Goal: Task Accomplishment & Management: Complete application form

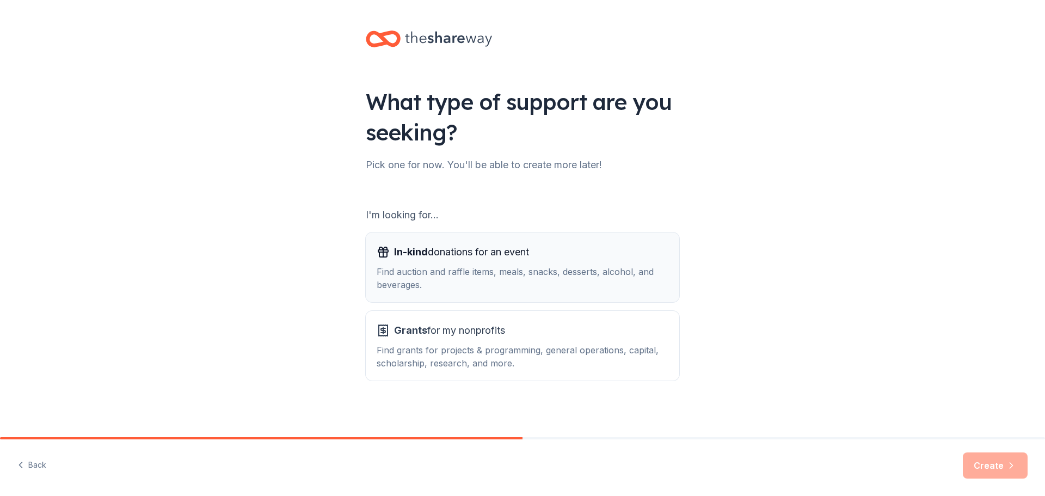
click at [509, 262] on div "In-kind donations for an event Find auction and raffle items, meals, snacks, de…" at bounding box center [523, 267] width 292 height 48
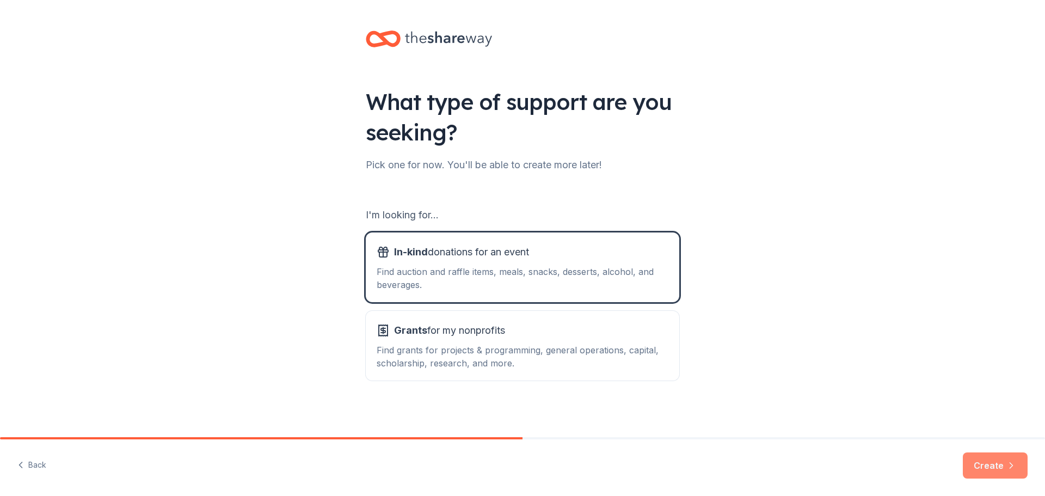
click at [1011, 468] on icon "button" at bounding box center [1011, 465] width 11 height 11
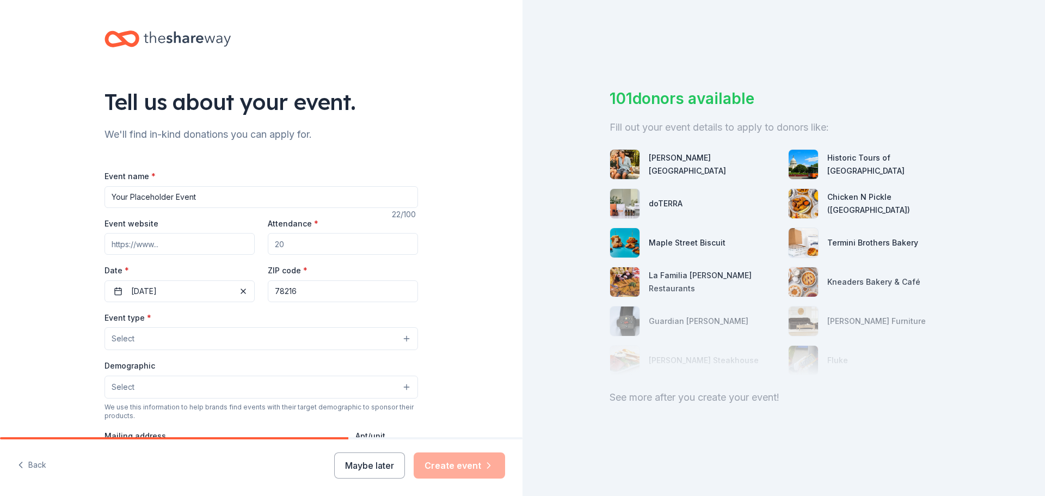
drag, startPoint x: 253, startPoint y: 198, endPoint x: 39, endPoint y: 177, distance: 215.4
click at [39, 177] on div "Tell us about your event. We'll find in-kind donations you can apply for. Event…" at bounding box center [261, 362] width 522 height 724
type input "Great Hearts Arlington Community Investment"
click at [374, 465] on button "Maybe later" at bounding box center [369, 465] width 71 height 26
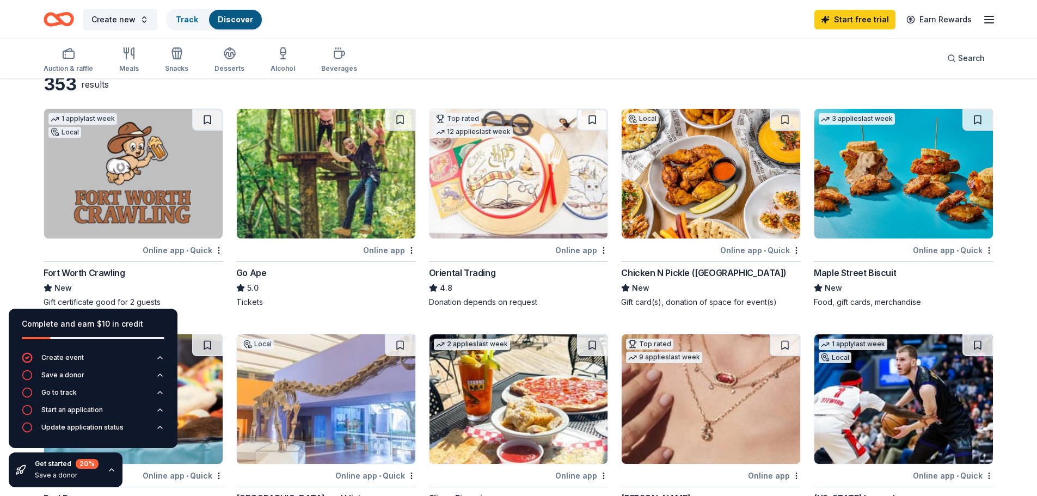
scroll to position [54, 0]
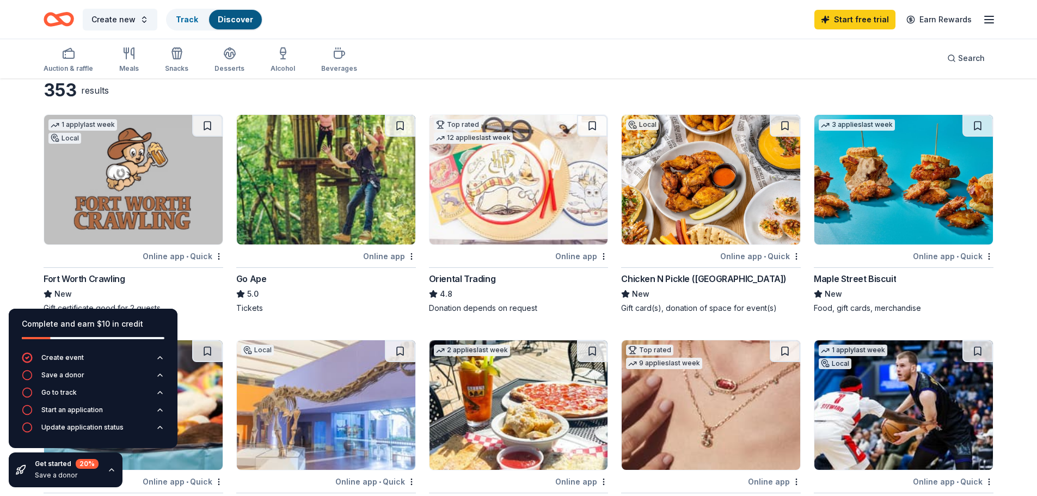
click at [694, 242] on img at bounding box center [710, 179] width 178 height 129
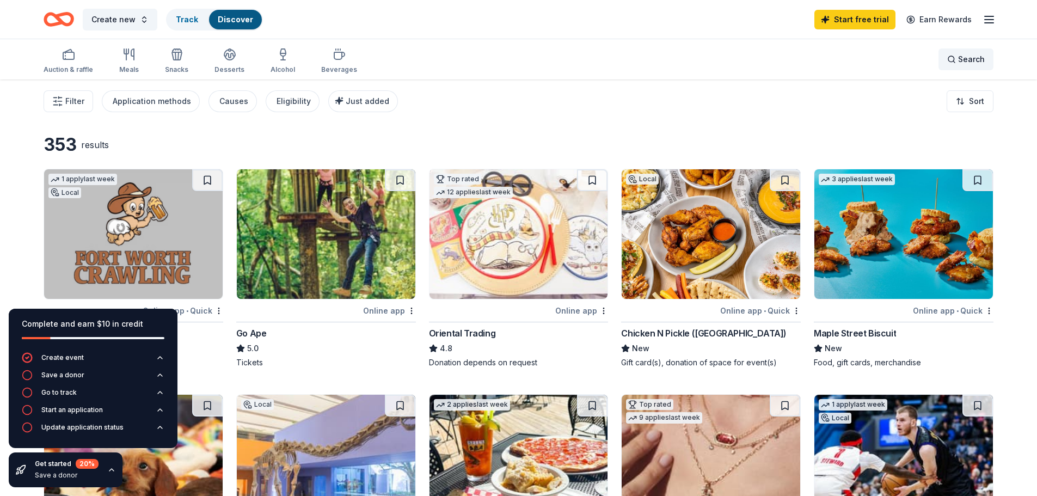
click at [961, 59] on span "Search" at bounding box center [971, 59] width 27 height 13
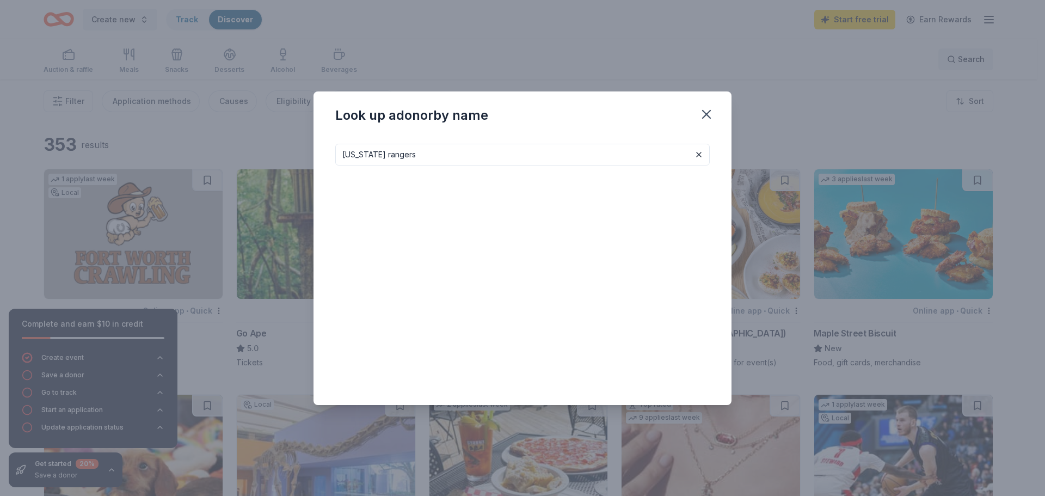
type input "texas rangers"
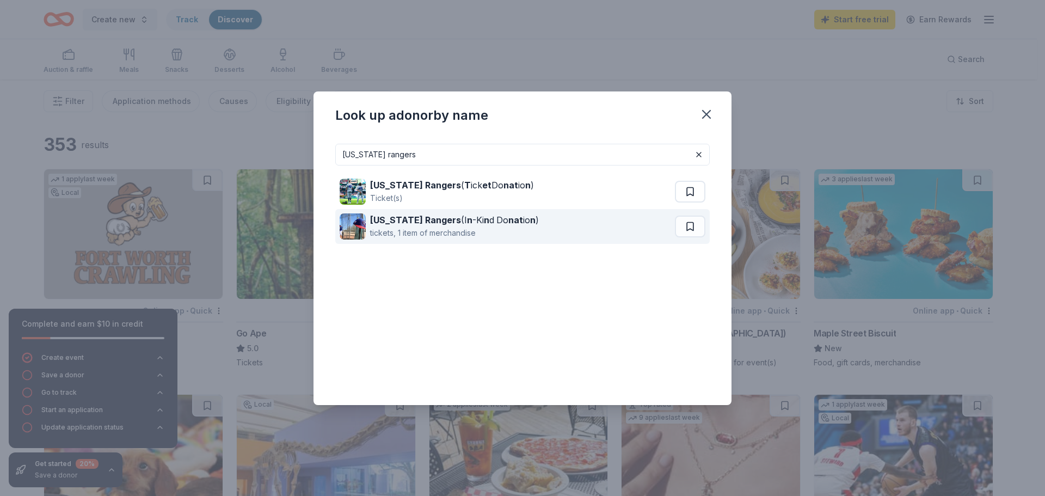
click at [389, 218] on strong "Texas Rangers" at bounding box center [415, 219] width 91 height 11
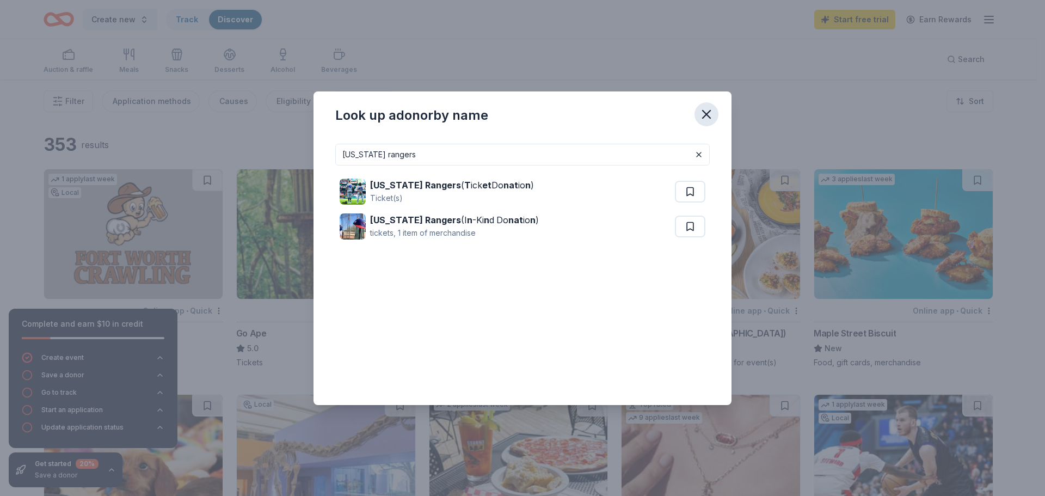
click at [710, 113] on icon "button" at bounding box center [706, 114] width 15 height 15
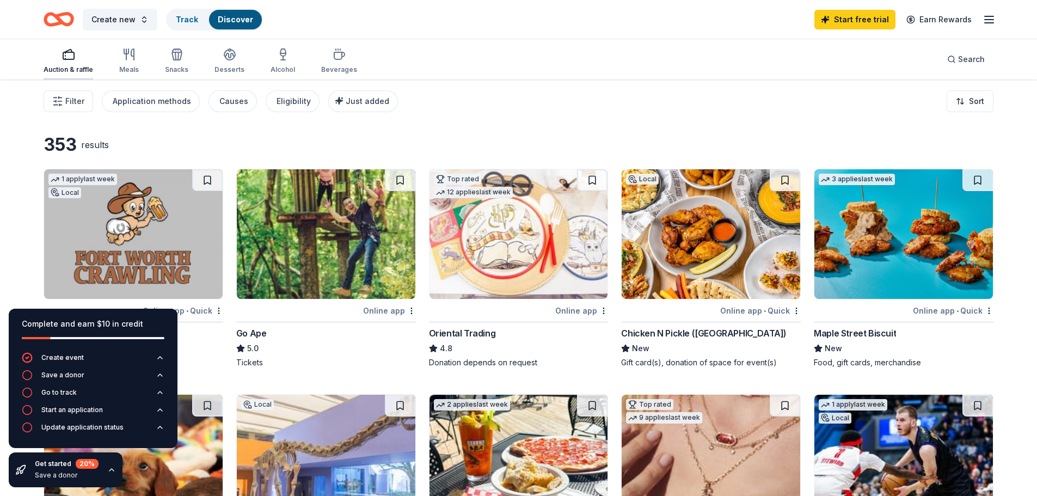
click at [69, 58] on icon "button" at bounding box center [68, 54] width 13 height 13
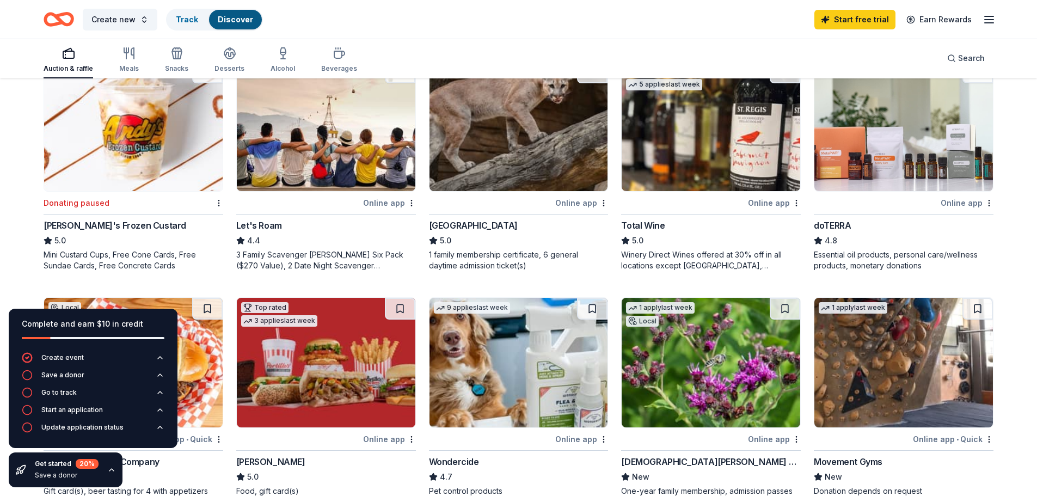
scroll to position [542, 0]
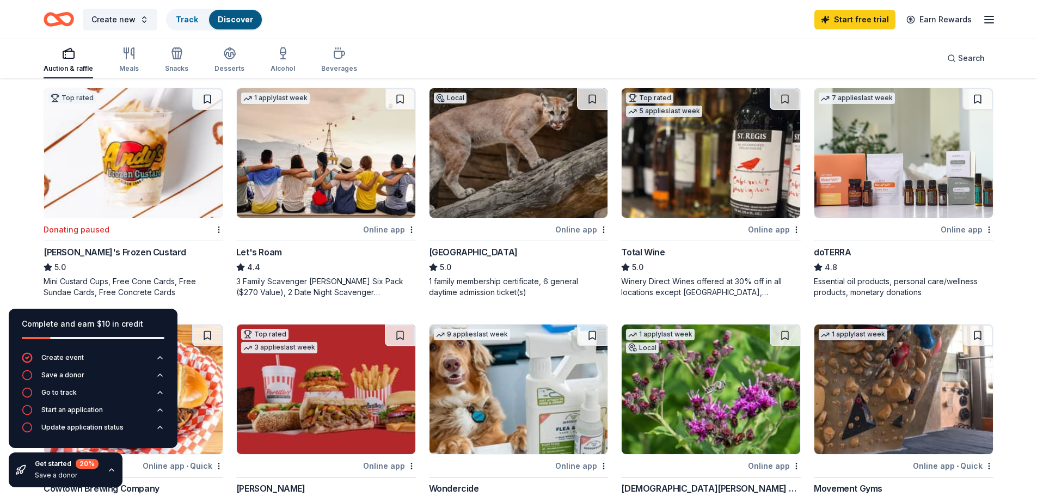
click at [904, 181] on img at bounding box center [903, 152] width 178 height 129
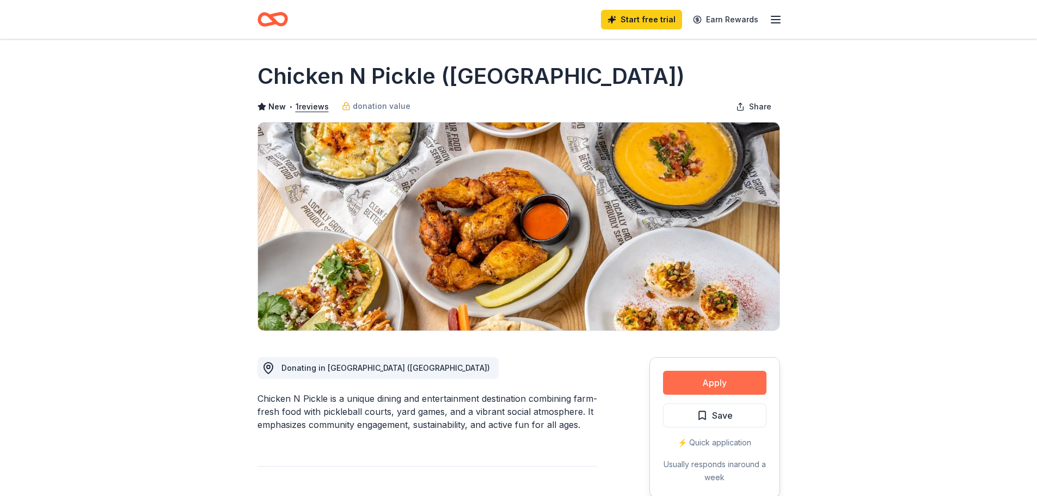
click at [720, 377] on button "Apply" at bounding box center [714, 383] width 103 height 24
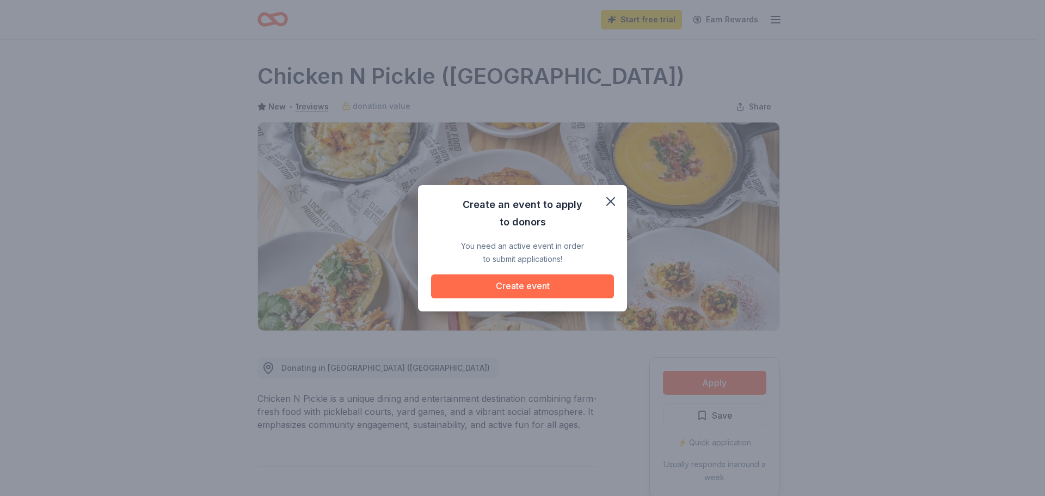
click at [522, 289] on button "Create event" at bounding box center [522, 286] width 183 height 24
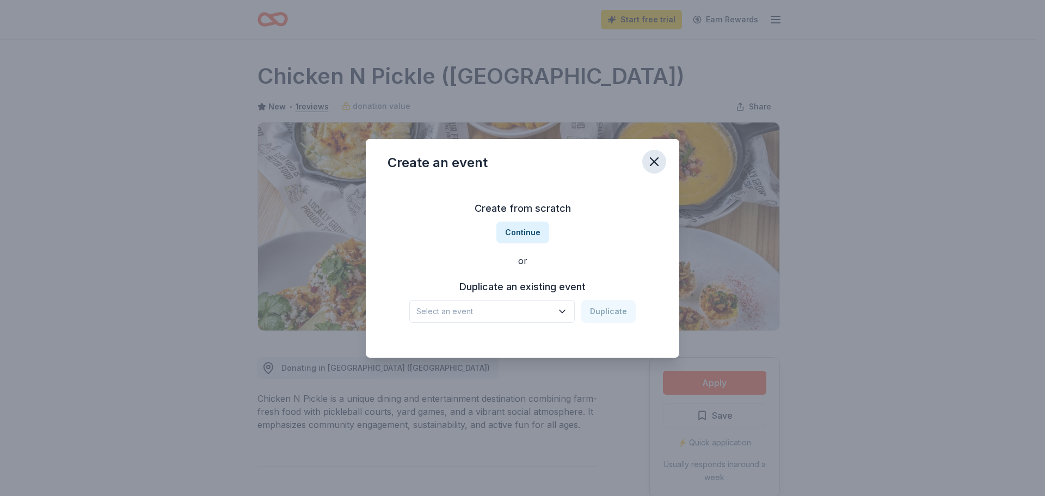
click at [661, 159] on icon "button" at bounding box center [653, 161] width 15 height 15
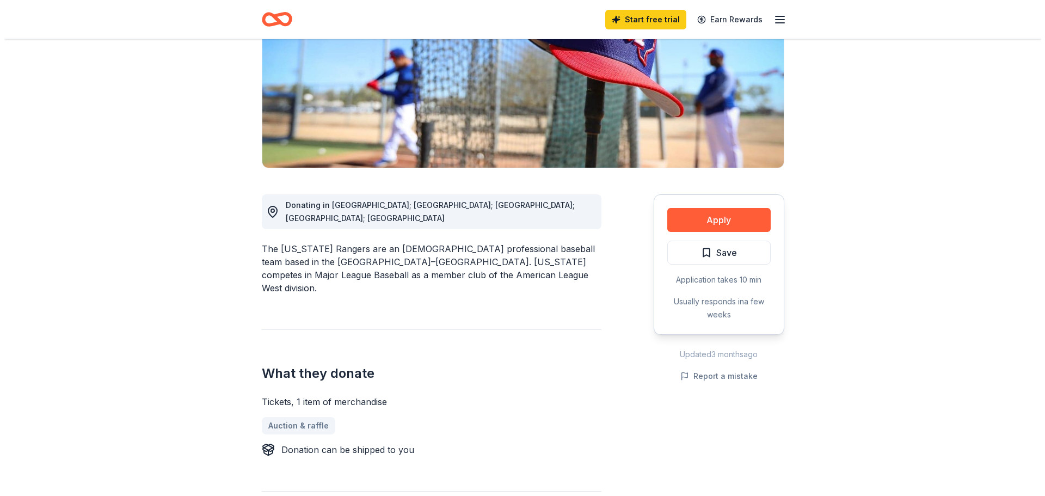
scroll to position [163, 0]
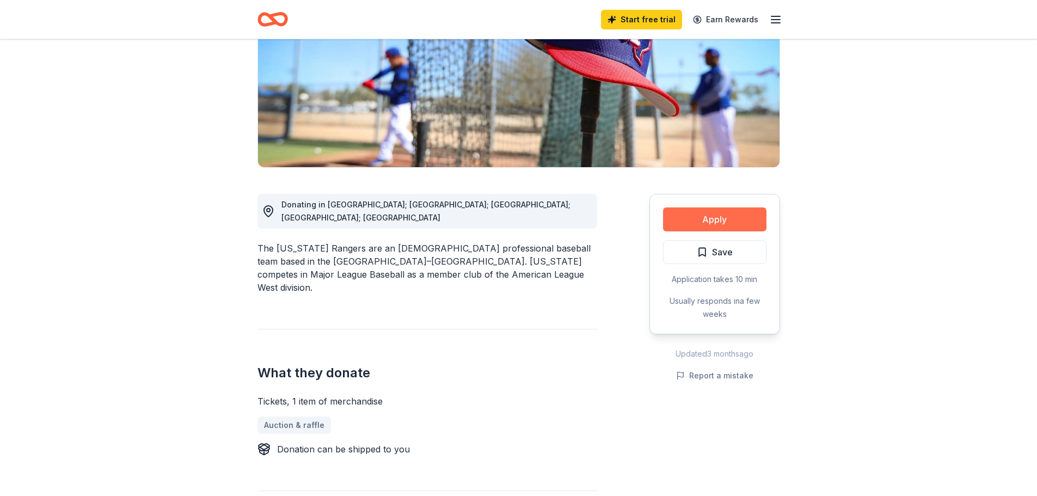
click at [704, 215] on button "Apply" at bounding box center [714, 219] width 103 height 24
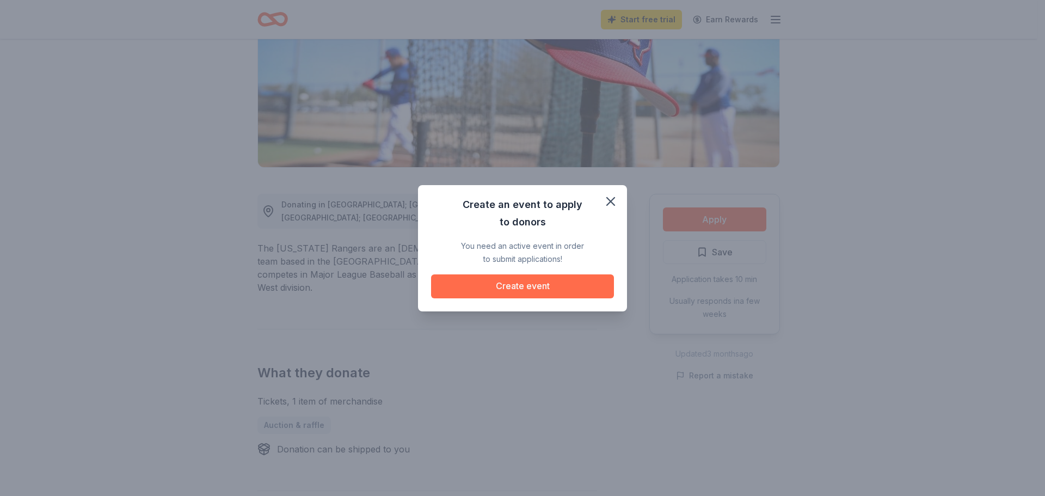
click at [543, 283] on button "Create event" at bounding box center [522, 286] width 183 height 24
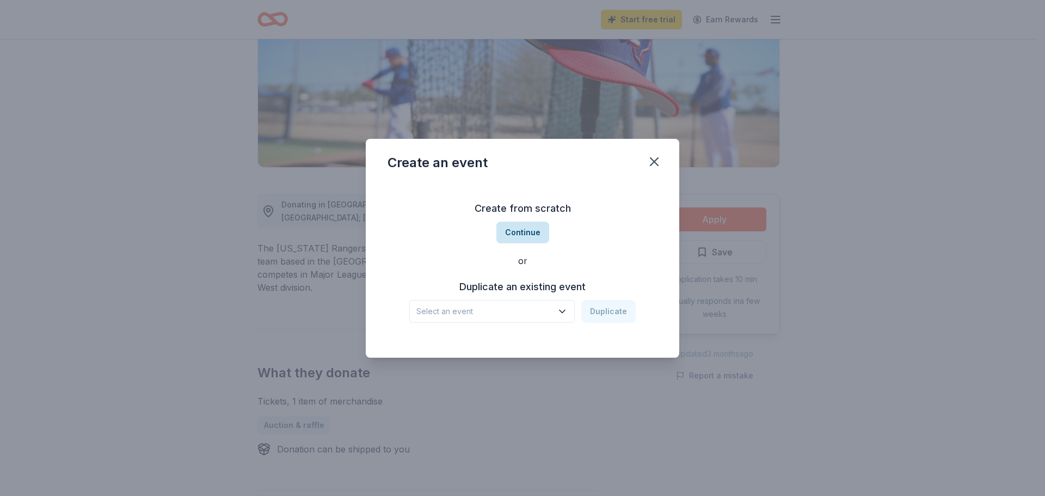
click at [517, 232] on button "Continue" at bounding box center [522, 232] width 53 height 22
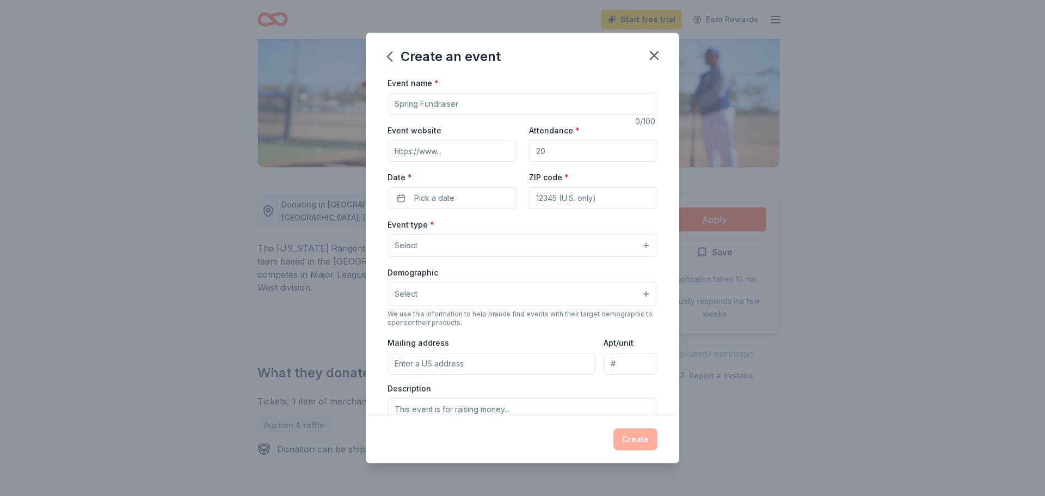
click at [438, 103] on input "Event name *" at bounding box center [522, 104] width 270 height 22
type input "Great Hearts Arlington - 5 Days of Giving"
click at [482, 151] on input "Event website" at bounding box center [451, 151] width 128 height 22
paste input "https://arlington.greatheartsamerica.org/give/"
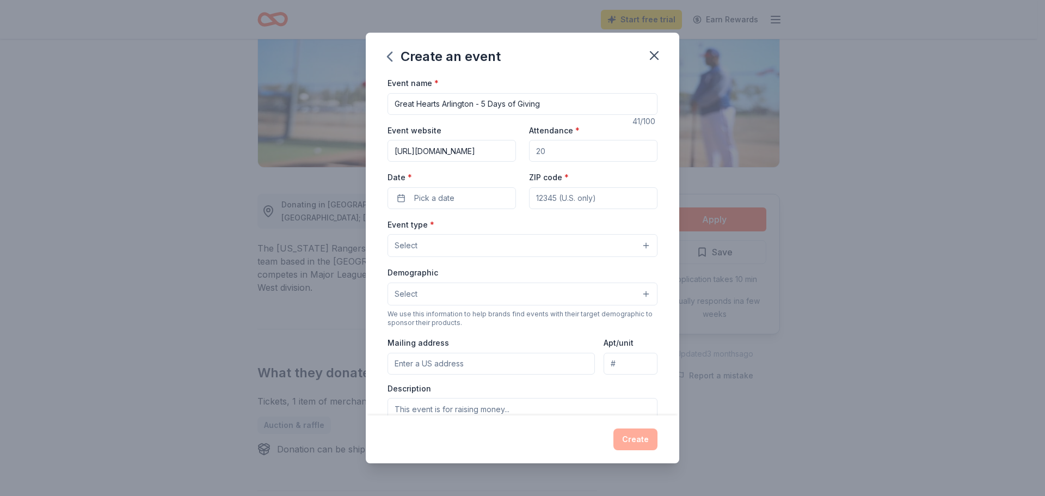
type input "https://arlington.greatheartsamerica.org/give/"
click at [567, 155] on input "Attendance *" at bounding box center [593, 151] width 128 height 22
type input "1000"
click at [436, 204] on span "Pick a date" at bounding box center [434, 198] width 40 height 13
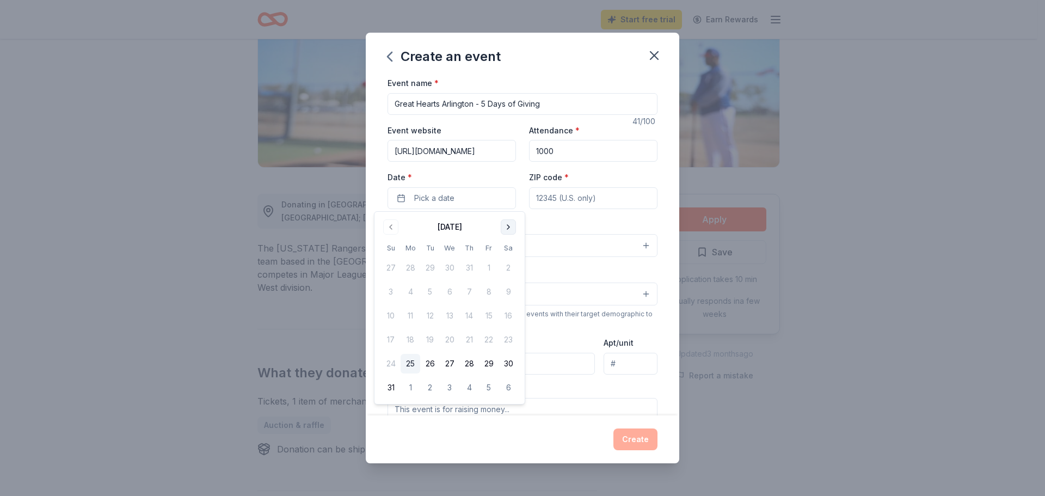
click at [511, 225] on button "Go to next month" at bounding box center [508, 226] width 15 height 15
click at [503, 226] on button "Go to next month" at bounding box center [508, 226] width 15 height 15
click at [431, 264] on button "2" at bounding box center [430, 268] width 20 height 20
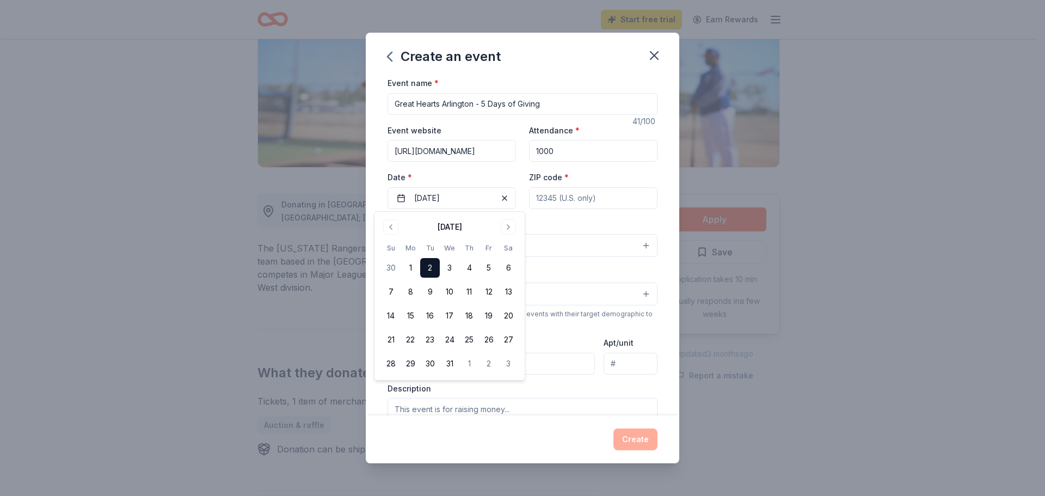
click at [561, 193] on input "ZIP code *" at bounding box center [593, 198] width 128 height 22
type input "76001"
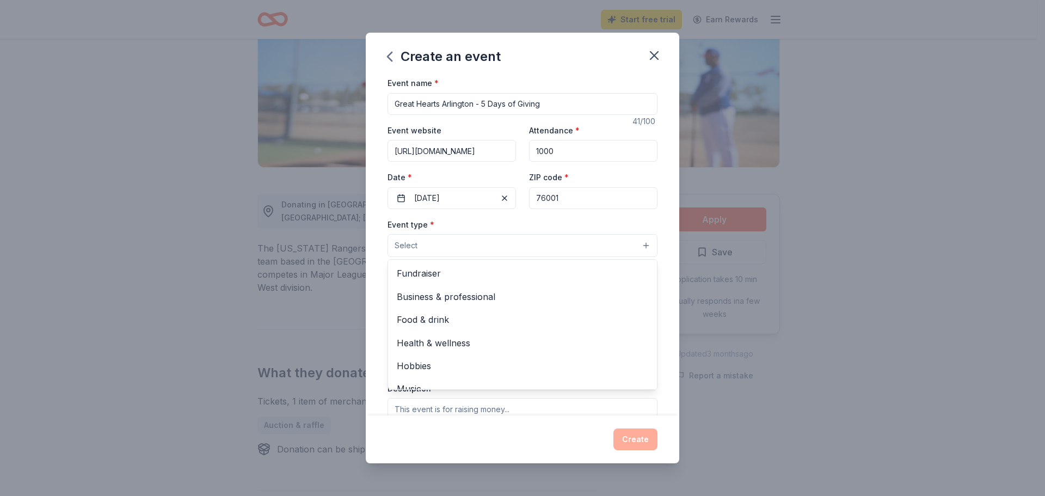
click at [485, 239] on button "Select" at bounding box center [522, 245] width 270 height 23
click at [470, 276] on span "Fundraiser" at bounding box center [522, 273] width 251 height 14
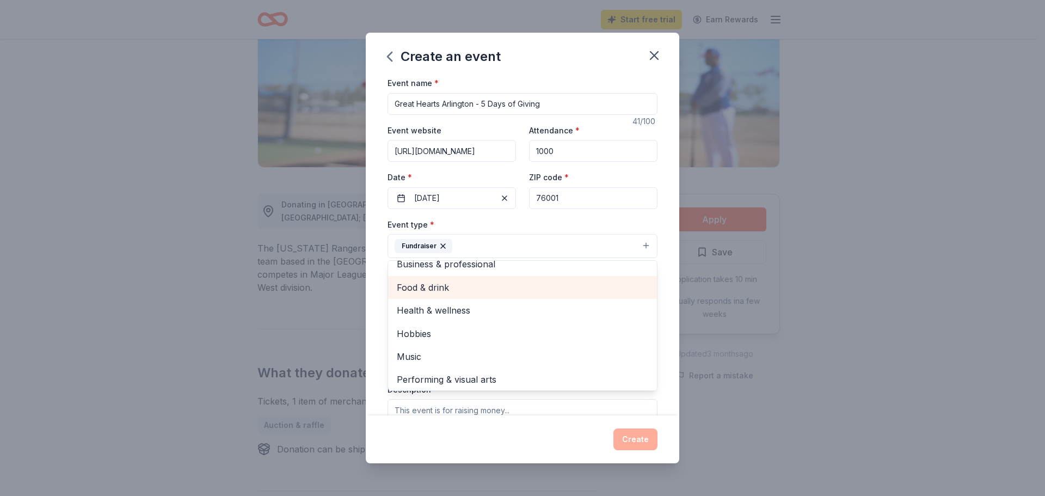
scroll to position [13, 0]
click at [377, 285] on div "Event name * Great Hearts Arlington - 5 Days of Giving 41 /100 Event website ht…" at bounding box center [522, 245] width 313 height 339
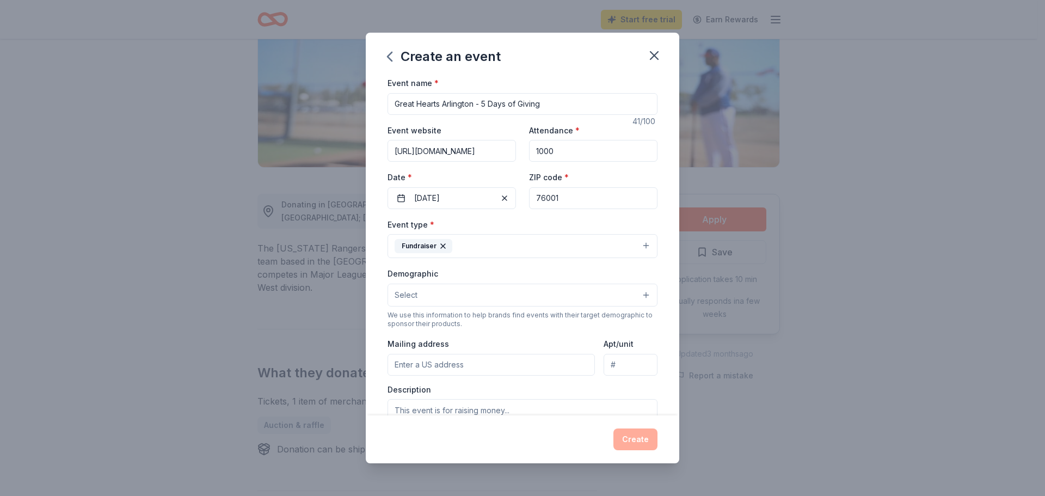
click at [430, 291] on button "Select" at bounding box center [522, 294] width 270 height 23
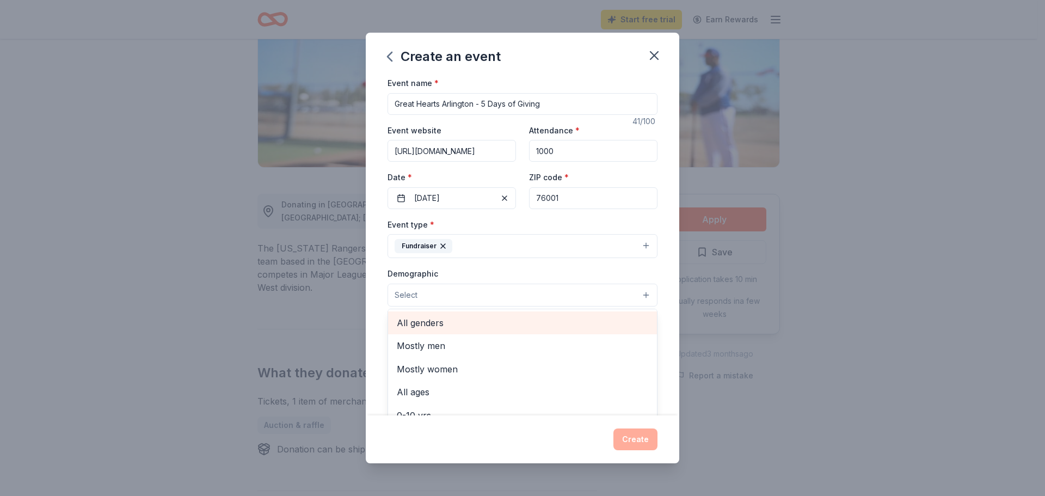
click at [431, 320] on span "All genders" at bounding box center [522, 323] width 251 height 14
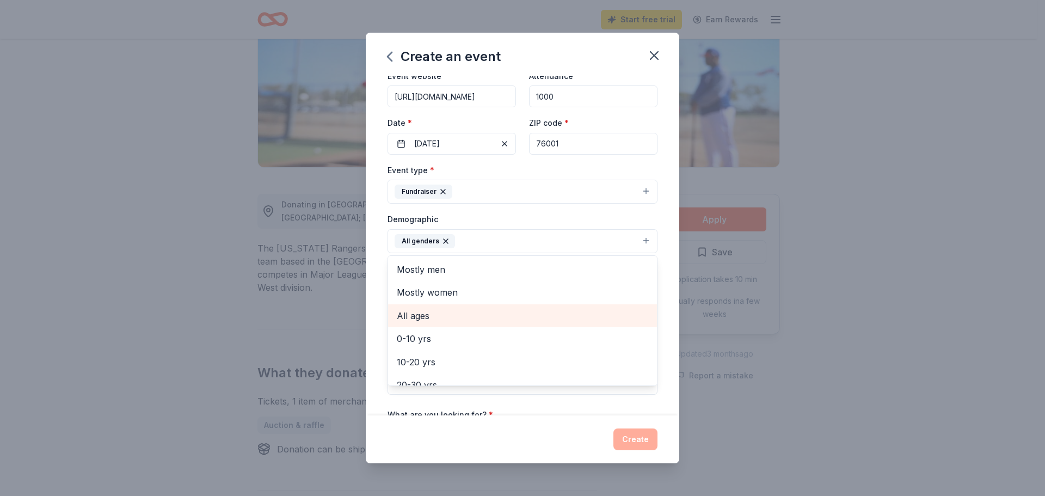
scroll to position [54, 0]
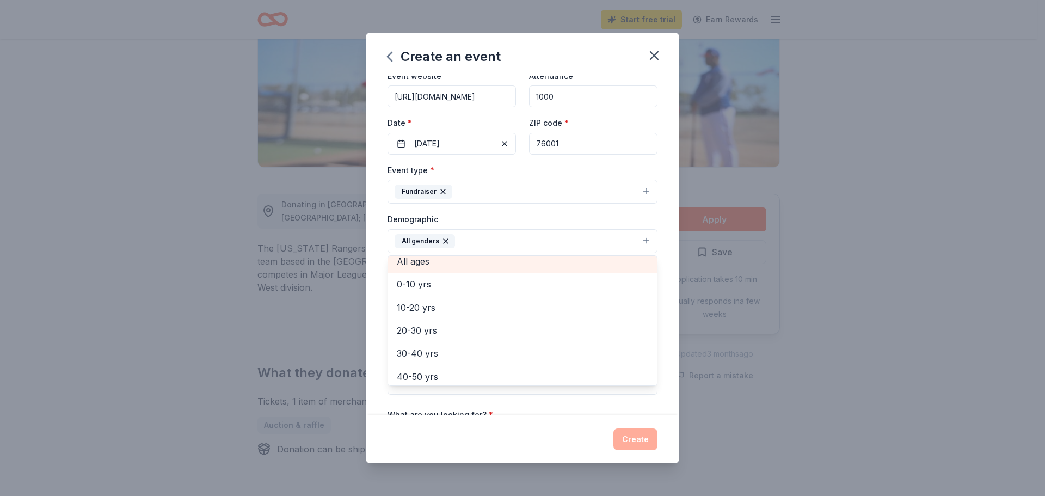
click at [424, 266] on span "All ages" at bounding box center [522, 261] width 251 height 14
click at [372, 289] on div "Event name * Great Hearts Arlington - 5 Days of Giving 41 /100 Event website ht…" at bounding box center [522, 245] width 313 height 339
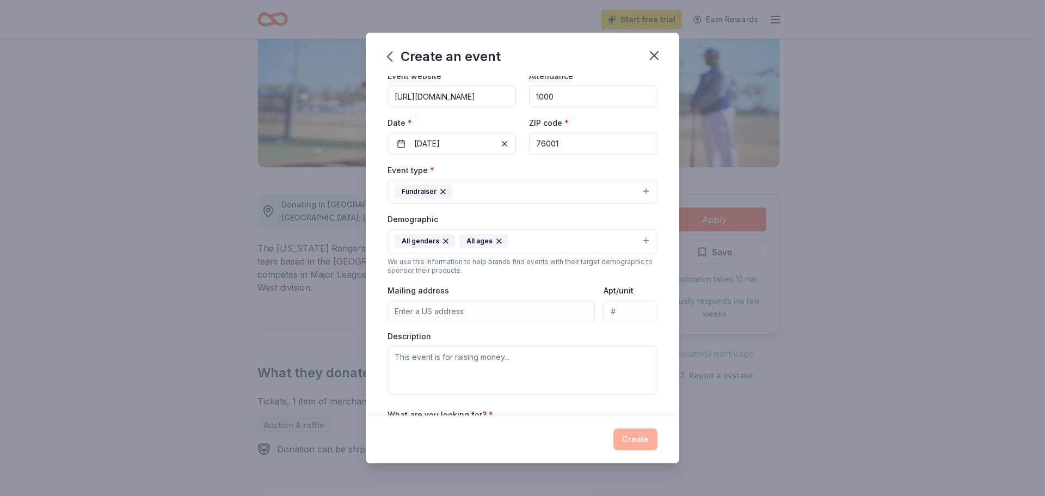
click at [436, 309] on input "Mailing address" at bounding box center [490, 311] width 207 height 22
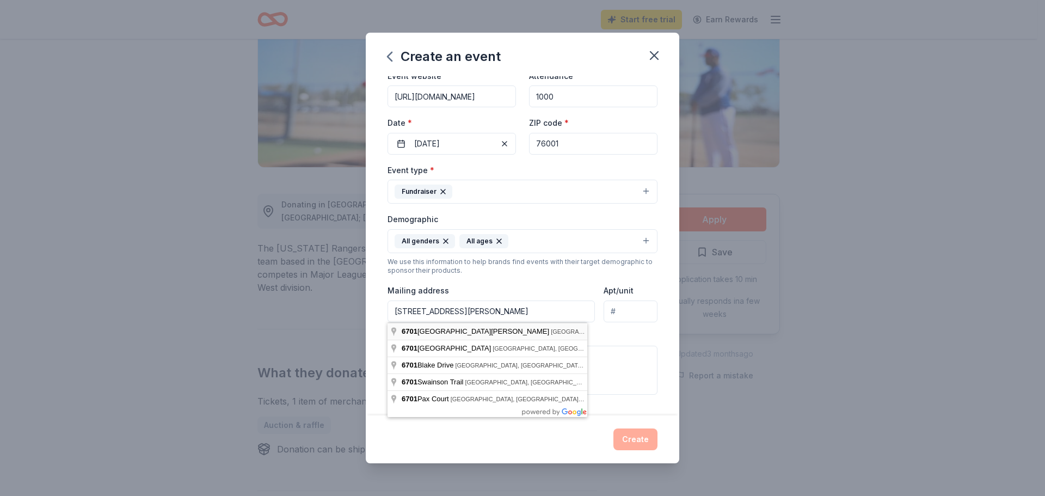
type input "6701 South Cooper Street, Arlington, TX, 76001"
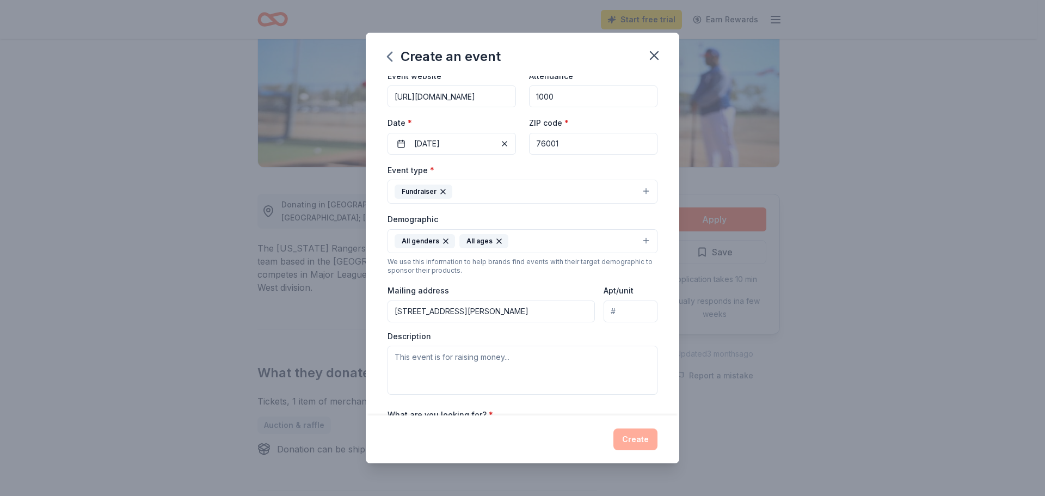
click at [609, 310] on input "Apt/unit" at bounding box center [630, 311] width 54 height 22
type input "Stacy Feeley"
click at [543, 366] on textarea at bounding box center [522, 370] width 270 height 49
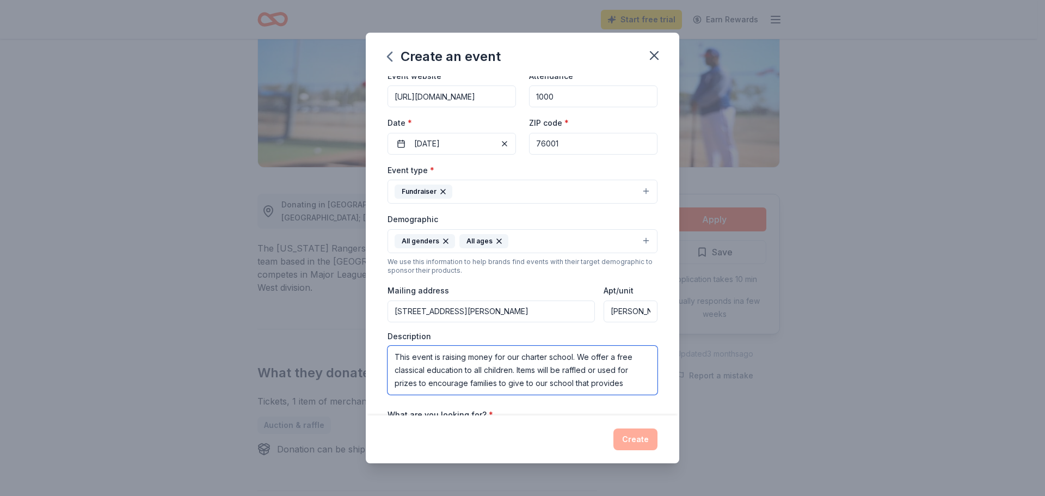
paste textarea "Enables us to offer programs like art, music, and foreign language on a daily b…"
click at [462, 375] on textarea "This event is raising money for our charter school. We offer a free classical e…" at bounding box center [522, 370] width 270 height 49
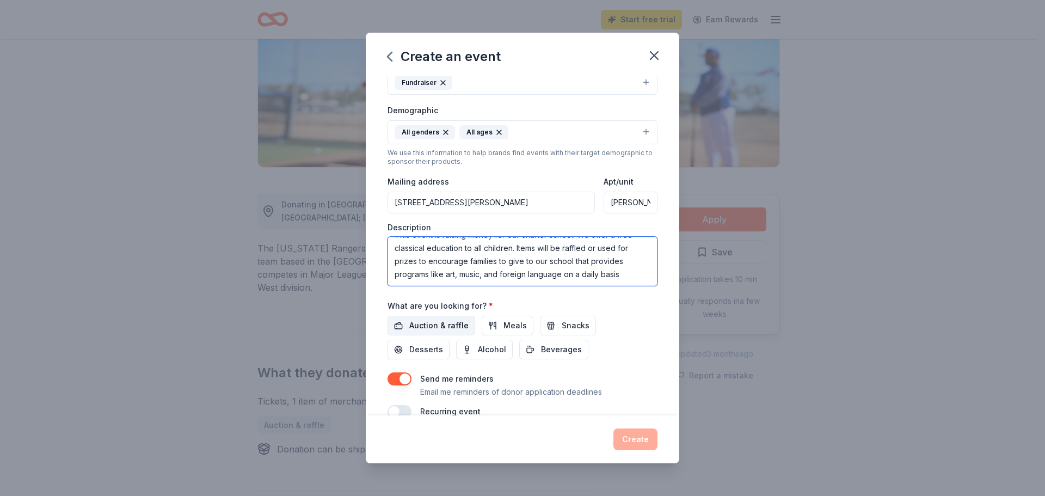
type textarea "This event is raising money for our charter school. We offer a free classical e…"
click at [410, 323] on span "Auction & raffle" at bounding box center [438, 325] width 59 height 13
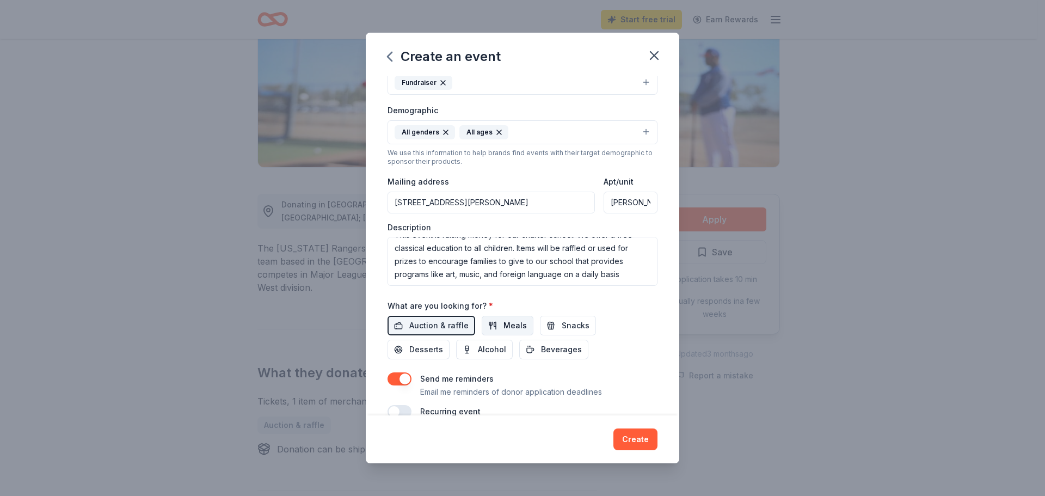
click at [512, 322] on span "Meals" at bounding box center [514, 325] width 23 height 13
click at [568, 328] on span "Snacks" at bounding box center [576, 325] width 28 height 13
click at [559, 349] on span "Beverages" at bounding box center [561, 349] width 41 height 13
click at [438, 349] on span "Desserts" at bounding box center [426, 349] width 34 height 13
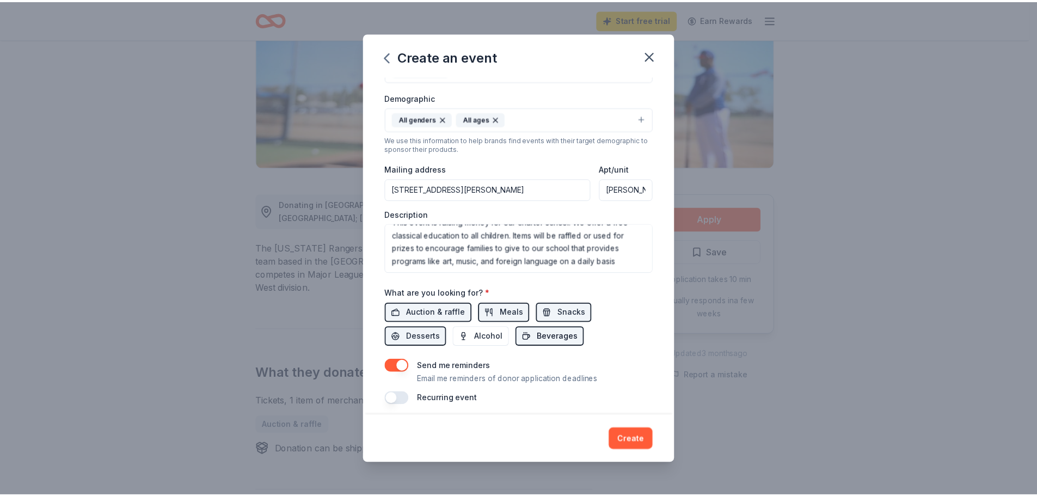
scroll to position [183, 0]
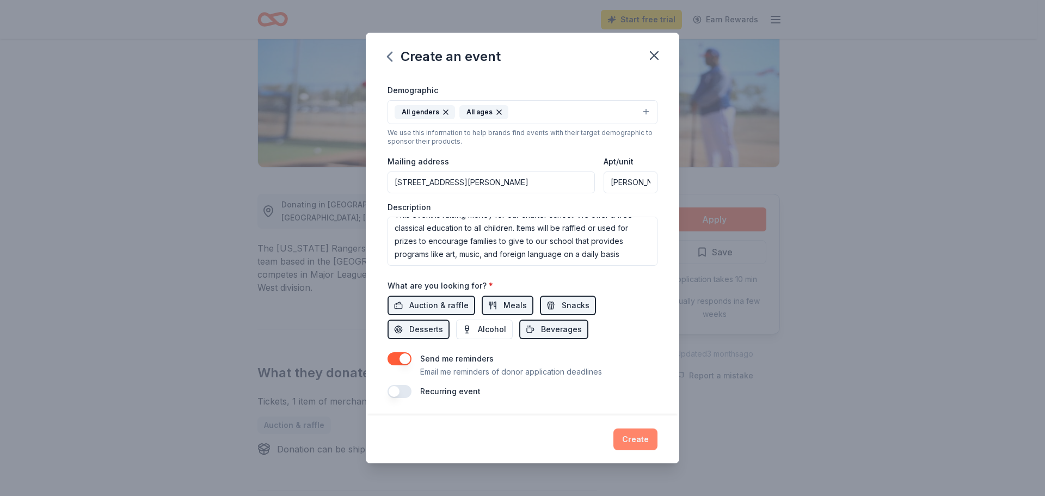
click at [638, 433] on button "Create" at bounding box center [635, 439] width 44 height 22
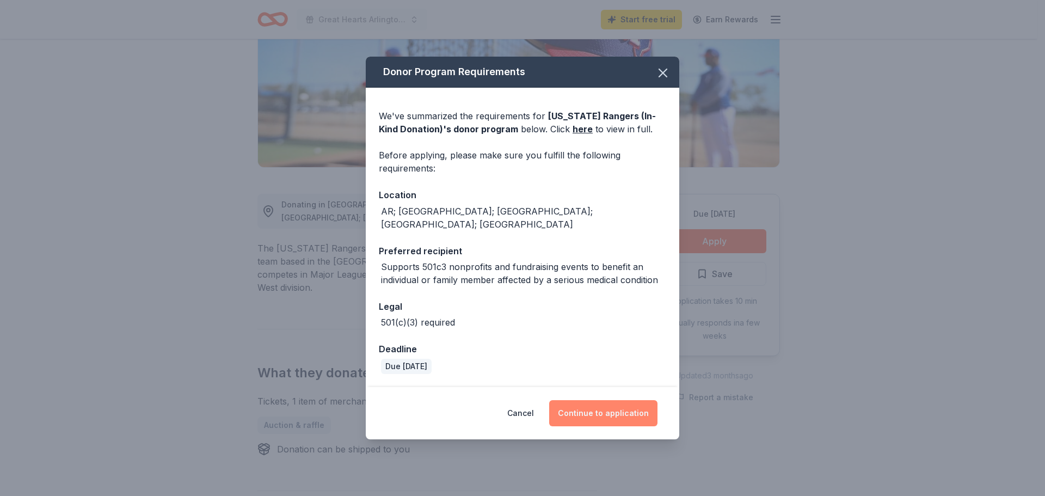
click at [592, 412] on button "Continue to application" at bounding box center [603, 413] width 108 height 26
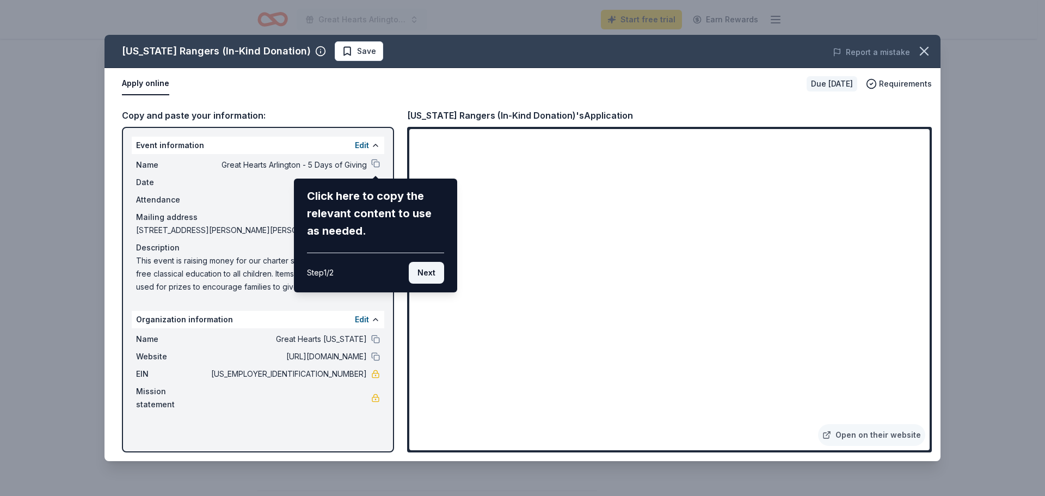
click at [432, 275] on button "Next" at bounding box center [426, 273] width 35 height 22
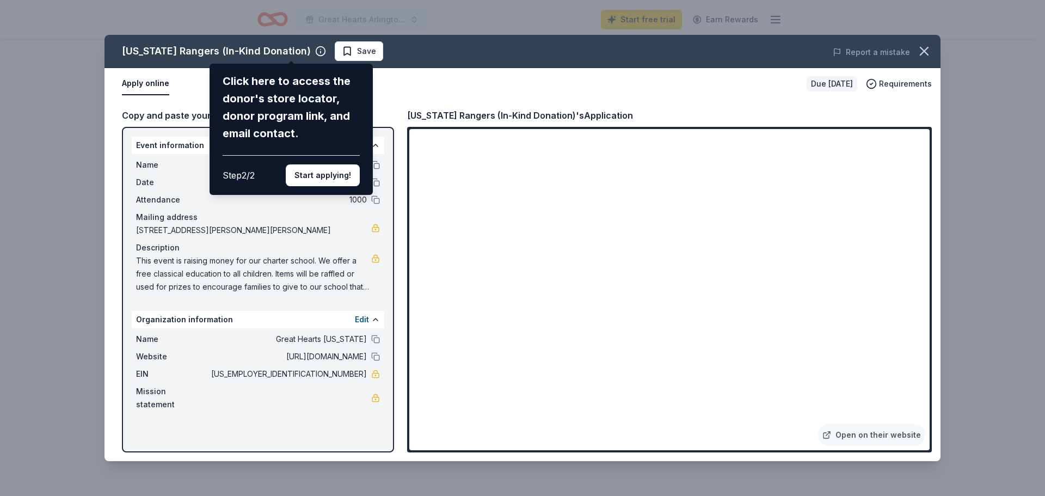
click at [665, 366] on div "Texas Rangers (In-Kind Donation) Click here to access the donor's store locator…" at bounding box center [522, 248] width 836 height 426
click at [336, 172] on button "Start applying!" at bounding box center [323, 175] width 74 height 22
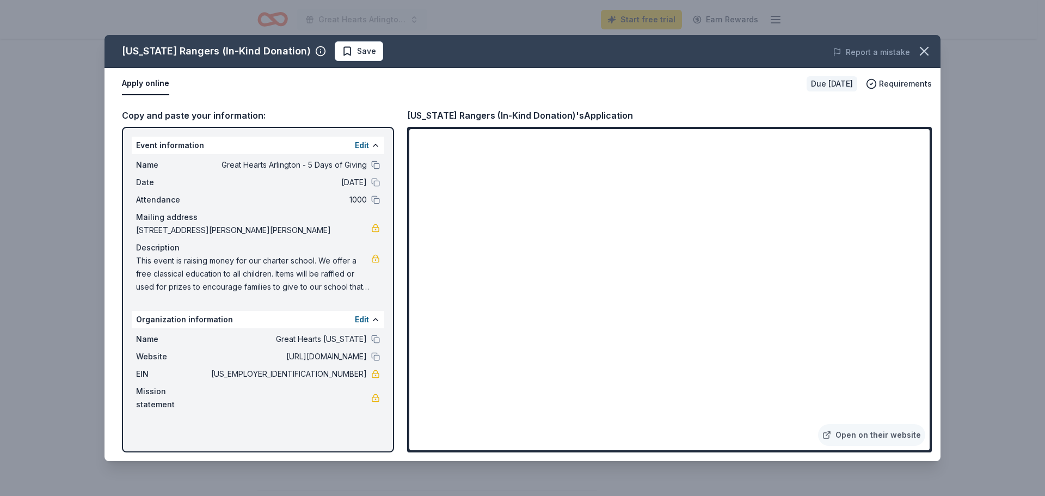
click at [142, 261] on span "This event is raising money for our charter school. We offer a free classical e…" at bounding box center [253, 273] width 235 height 39
drag, startPoint x: 134, startPoint y: 257, endPoint x: 229, endPoint y: 263, distance: 94.9
click at [229, 263] on div "Name Great Hearts Arlington - 5 Days of Giving Date 12/02/25 Attendance 1000 Ma…" at bounding box center [258, 226] width 252 height 144
click at [926, 51] on icon "button" at bounding box center [923, 51] width 15 height 15
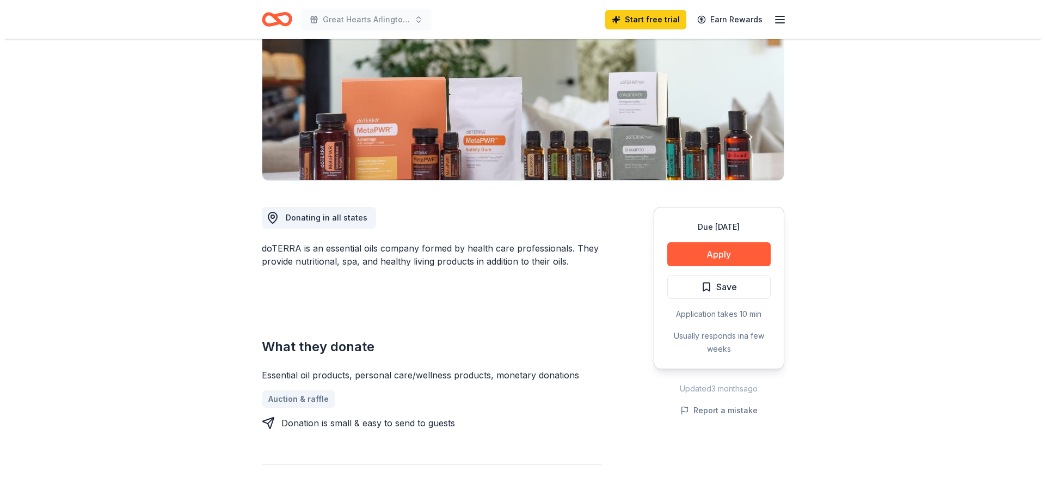
scroll to position [163, 0]
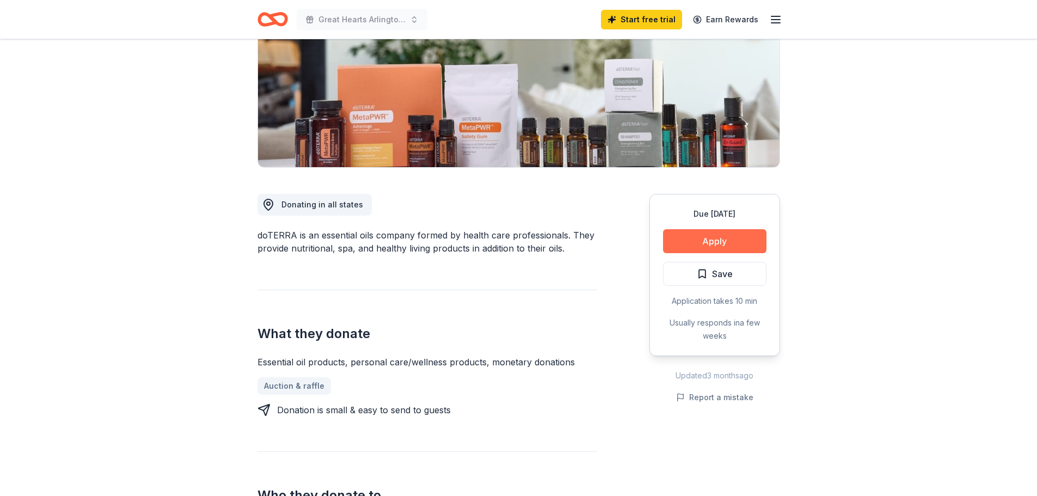
click at [721, 239] on button "Apply" at bounding box center [714, 241] width 103 height 24
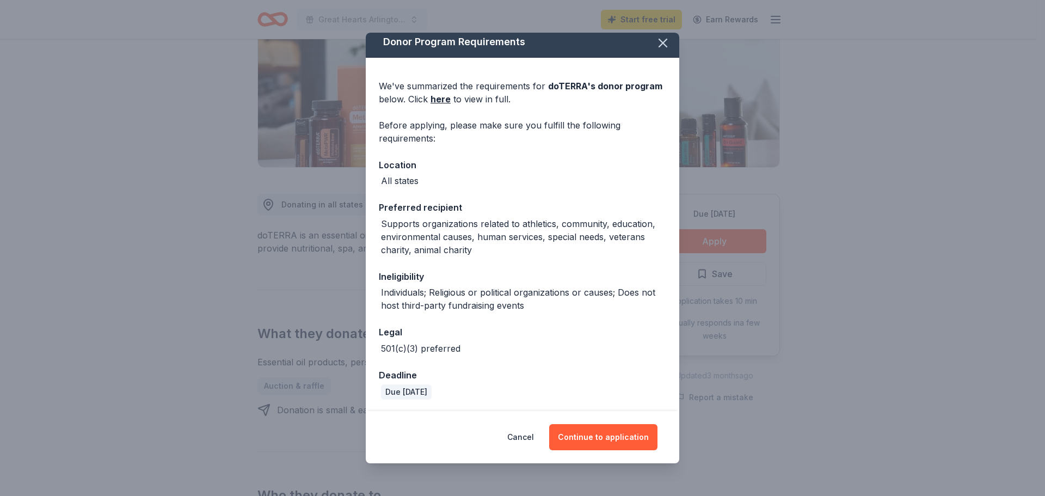
scroll to position [8, 0]
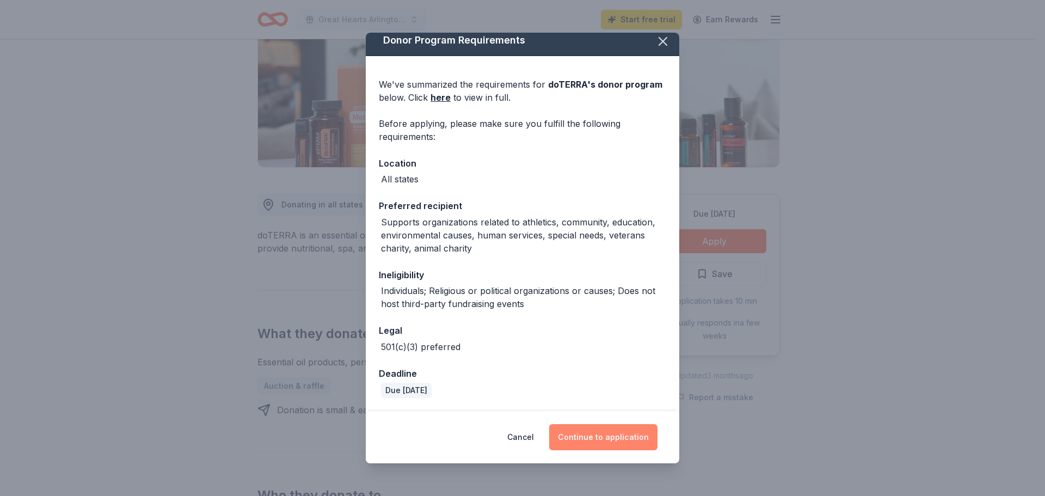
click at [610, 435] on button "Continue to application" at bounding box center [603, 437] width 108 height 26
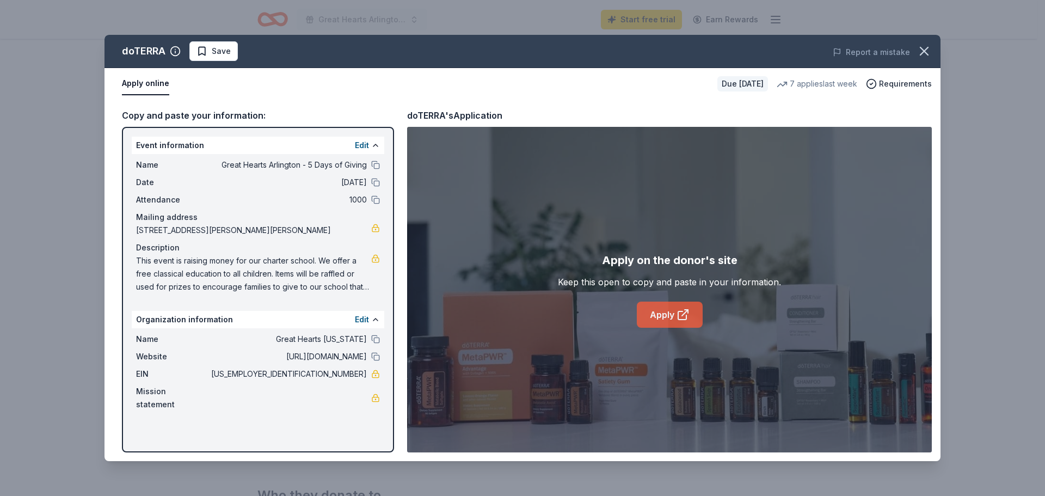
click at [683, 316] on icon at bounding box center [682, 314] width 13 height 13
